Goal: Complete application form

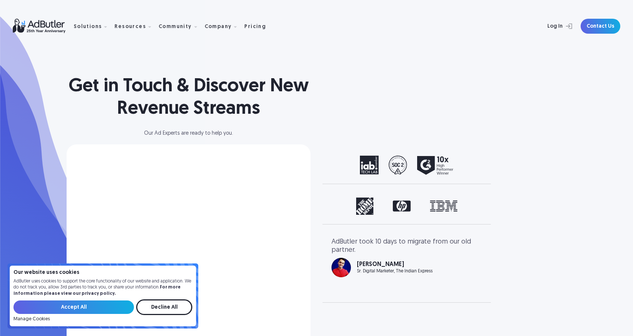
select select "[GEOGRAPHIC_DATA]"
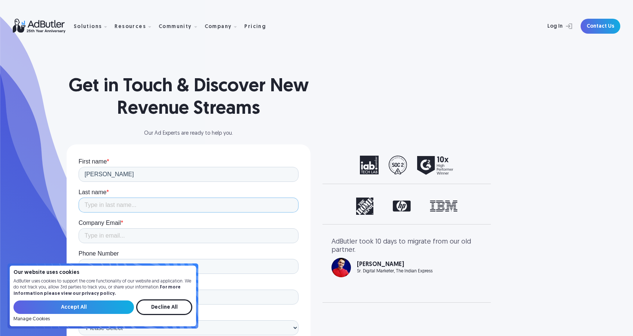
click at [135, 202] on input "Last name *" at bounding box center [189, 205] width 220 height 15
type input "[PERSON_NAME]"
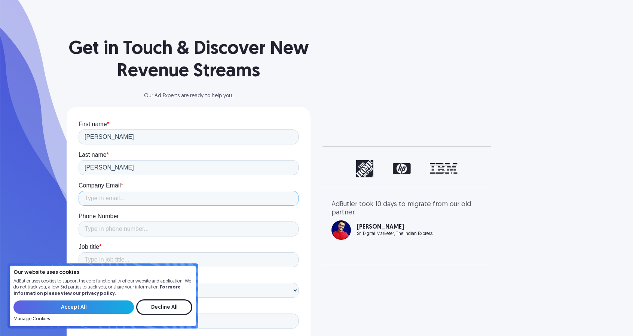
click at [130, 199] on input "Company Email *" at bounding box center [189, 198] width 220 height 15
type input "[PERSON_NAME][EMAIL_ADDRESS][DOMAIN_NAME]"
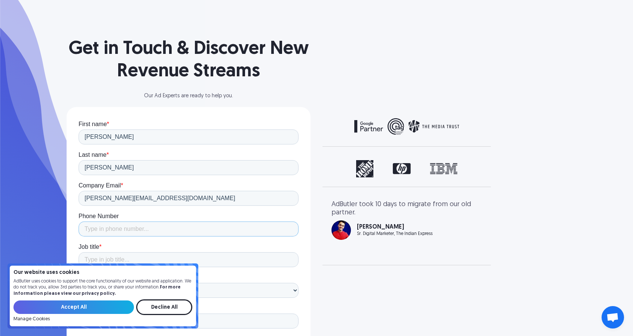
click at [135, 226] on input "Phone Number" at bounding box center [189, 229] width 220 height 15
type input "[PHONE_NUMBER]"
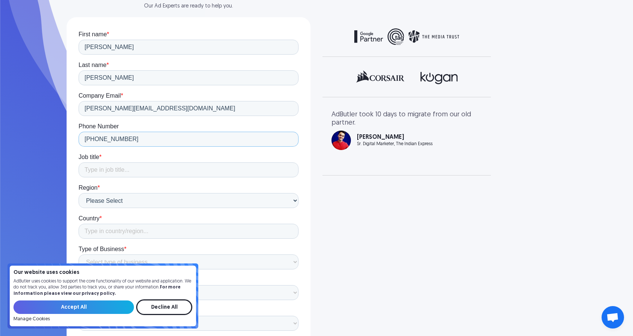
scroll to position [150, 0]
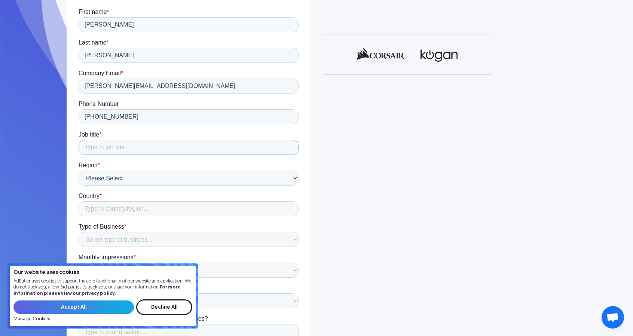
click at [126, 153] on input "Job title *" at bounding box center [189, 147] width 220 height 15
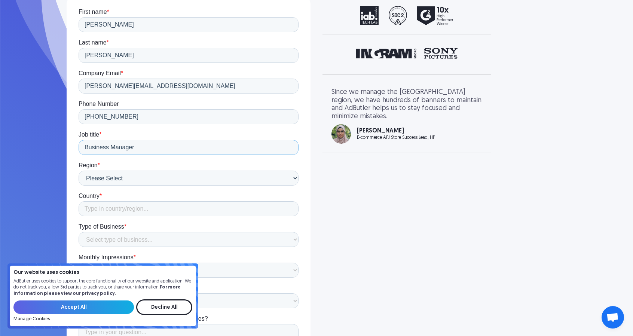
type input "Business Manager"
click at [130, 176] on select "Please Select [GEOGRAPHIC_DATA] [GEOGRAPHIC_DATA] [GEOGRAPHIC_DATA] [GEOGRAPHIC…" at bounding box center [189, 178] width 220 height 15
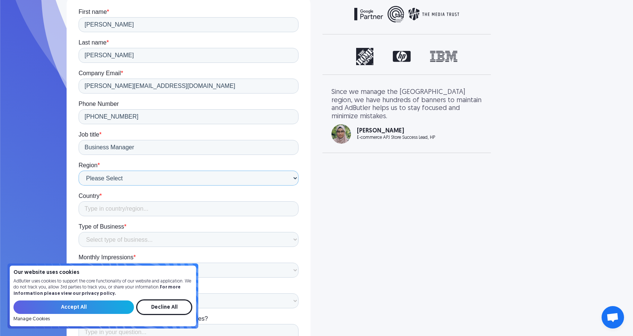
select select "Asia"
click at [79, 171] on select "Please Select [GEOGRAPHIC_DATA] [GEOGRAPHIC_DATA] [GEOGRAPHIC_DATA] [GEOGRAPHIC…" at bounding box center [189, 178] width 220 height 15
click at [122, 208] on input "Country *" at bounding box center [189, 208] width 220 height 15
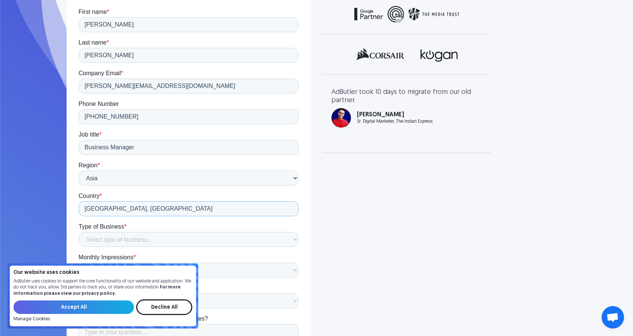
type input "[GEOGRAPHIC_DATA], [GEOGRAPHIC_DATA]"
click at [126, 238] on select "Select type of business... Publisher Advertiser Brand Agency Network SSP DSP Ex…" at bounding box center [189, 239] width 220 height 15
select select "Publisher"
click at [79, 232] on select "Select type of business... Publisher Advertiser Brand Agency Network SSP DSP Ex…" at bounding box center [189, 239] width 220 height 15
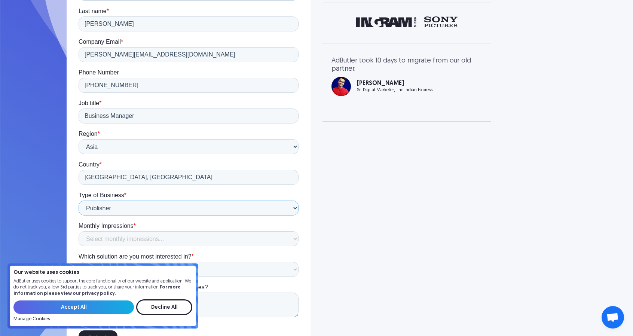
scroll to position [210, 0]
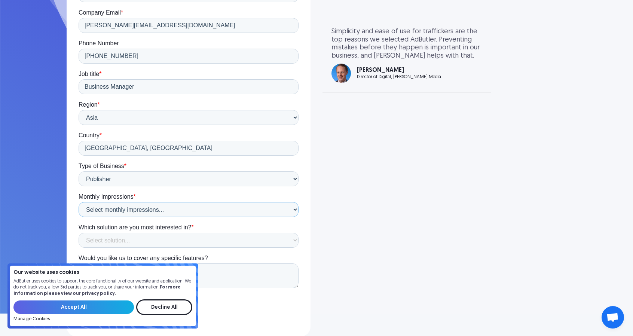
click at [103, 211] on select "Select monthly impressions... Less than 1 million 1 - 10 million 10 - 100 milli…" at bounding box center [189, 209] width 220 height 15
select select "Less than 1 million"
click at [79, 217] on select "Select monthly impressions... Less than 1 million 1 - 10 million 10 - 100 milli…" at bounding box center [189, 209] width 220 height 15
click at [114, 246] on select "Select solution... Display Ad Server Supply-Side Programmatic Video Ad Server M…" at bounding box center [189, 240] width 220 height 15
select select "Native Ad Server"
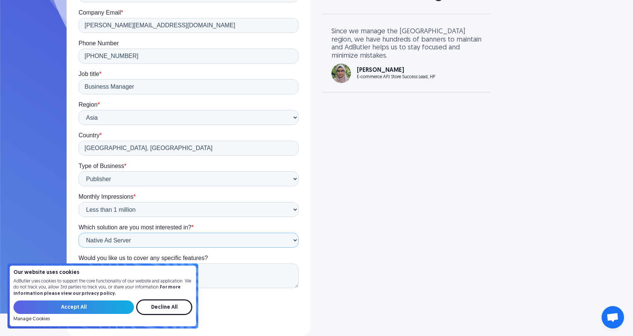
click at [79, 248] on select "Select solution... Display Ad Server Supply-Side Programmatic Video Ad Server M…" at bounding box center [189, 240] width 220 height 15
click at [161, 305] on input "Decline All" at bounding box center [164, 307] width 56 height 16
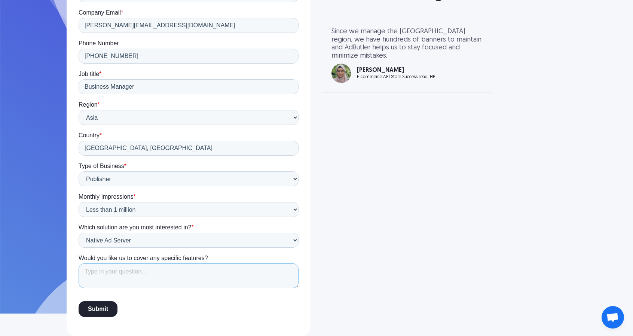
click at [161, 277] on textarea "Would you like us to cover any specific features?" at bounding box center [189, 275] width 220 height 25
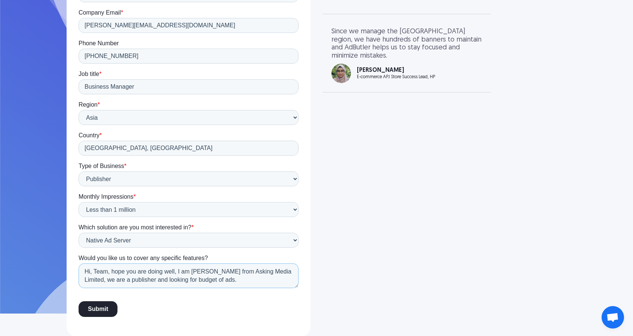
type textarea "Hi, Team, hope you are doing well, I am [PERSON_NAME] from Asking Media Limited…"
click at [109, 308] on input "Submit" at bounding box center [98, 309] width 39 height 16
